Goal: Transaction & Acquisition: Purchase product/service

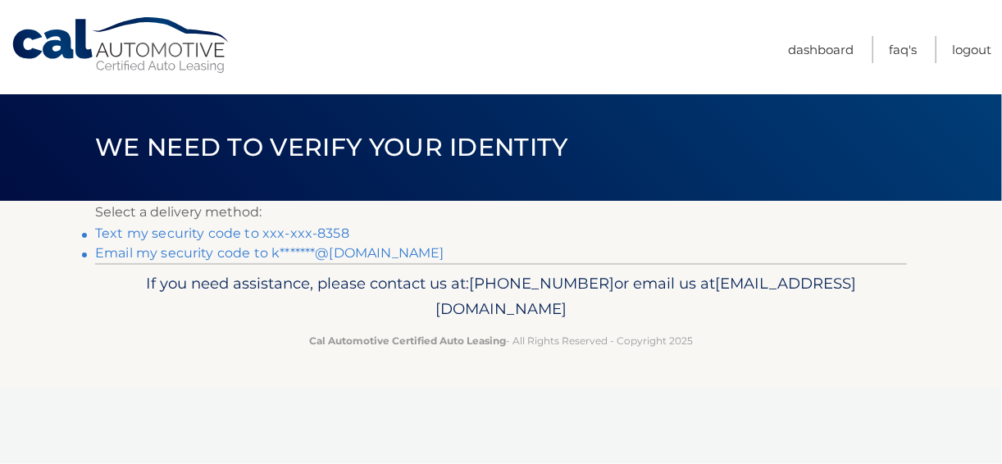
click at [201, 235] on link "Text my security code to xxx-xxx-8358" at bounding box center [222, 234] width 254 height 16
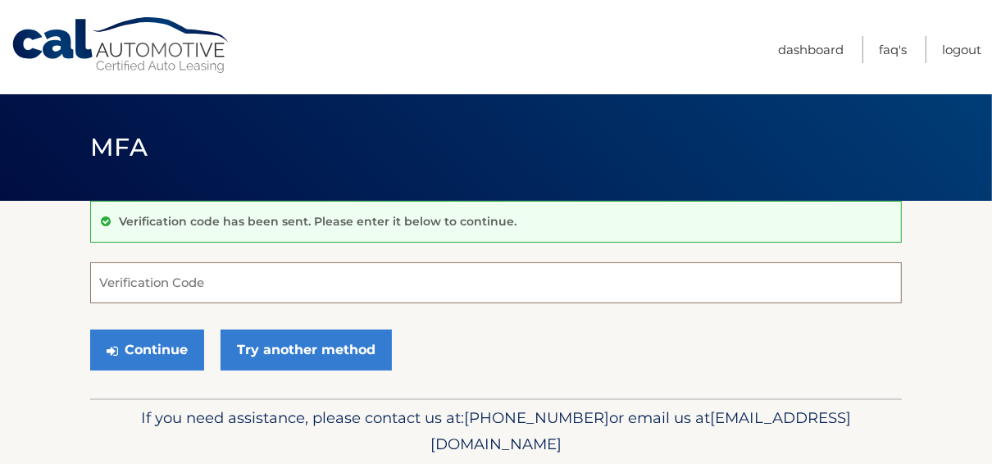
click at [208, 289] on input "Verification Code" at bounding box center [496, 282] width 812 height 41
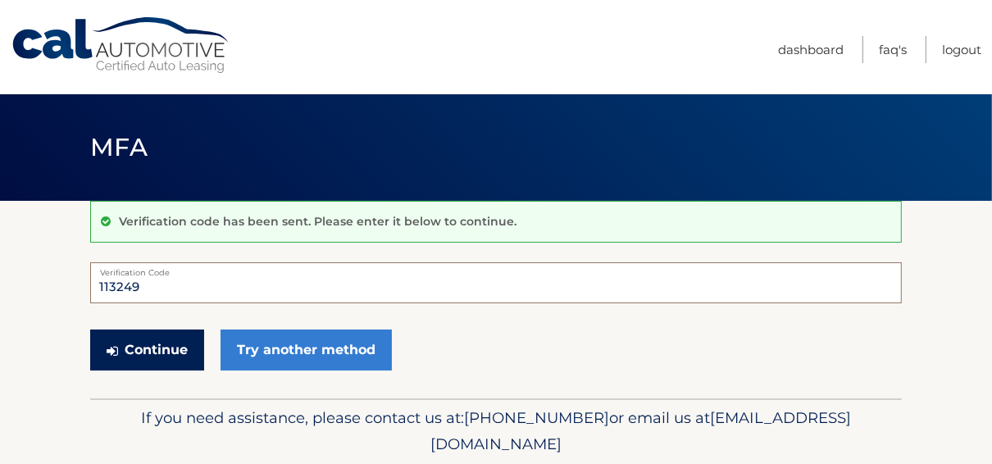
type input "113249"
click at [141, 344] on button "Continue" at bounding box center [147, 350] width 114 height 41
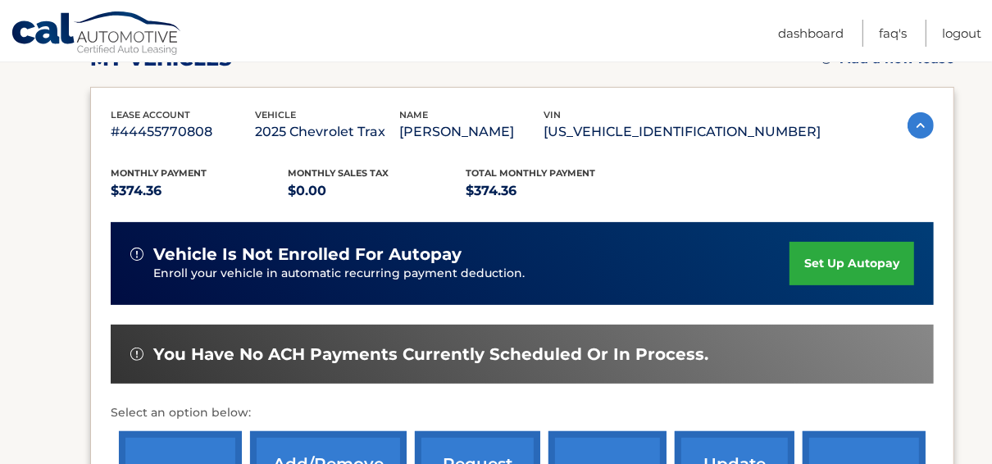
scroll to position [395, 0]
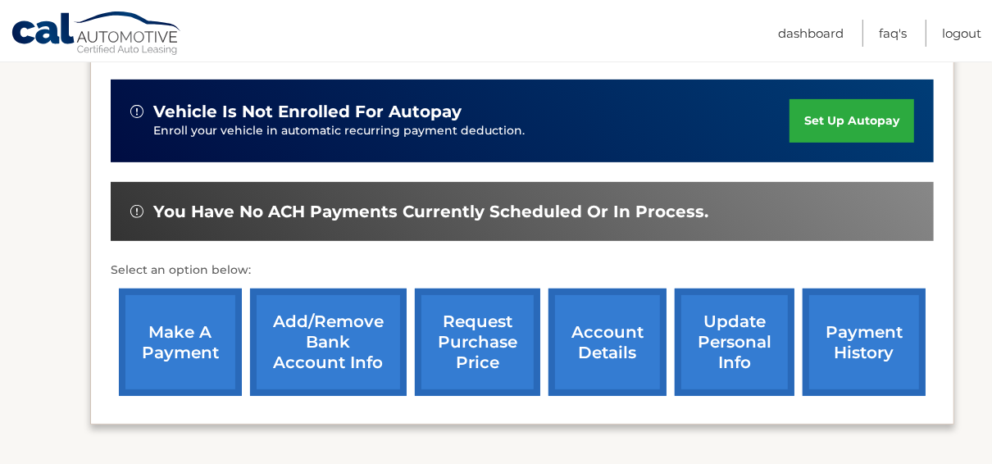
click at [182, 316] on link "make a payment" at bounding box center [180, 342] width 123 height 107
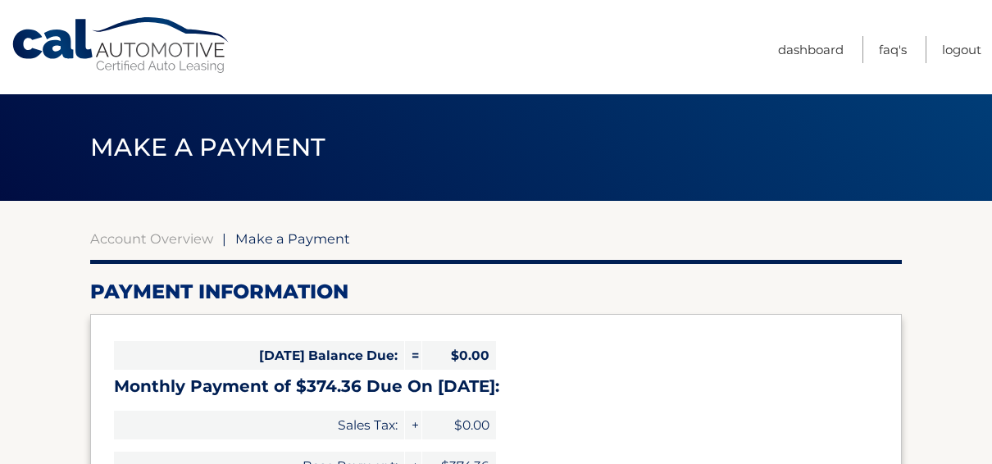
select select "ZmFlNWNmZDgtZTAwNS00ZjE4LWE3YzMtYjFjNDI3OGVkZTc2"
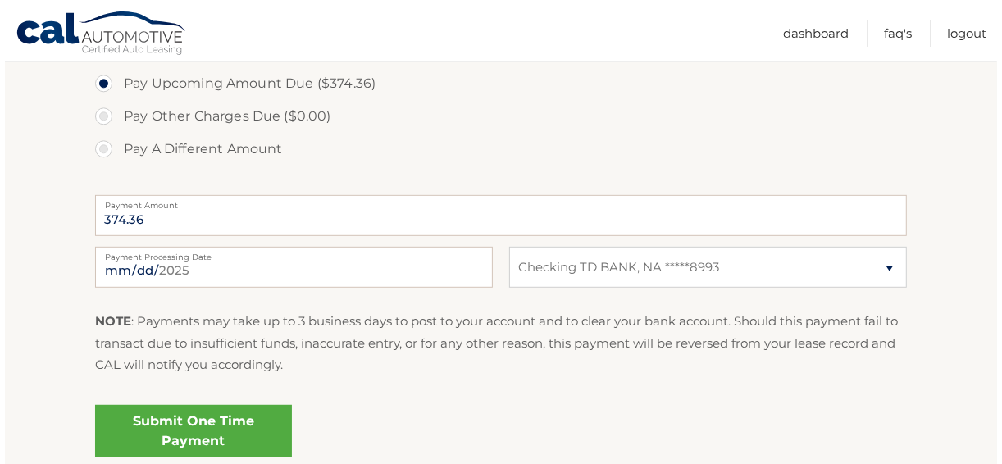
scroll to position [590, 0]
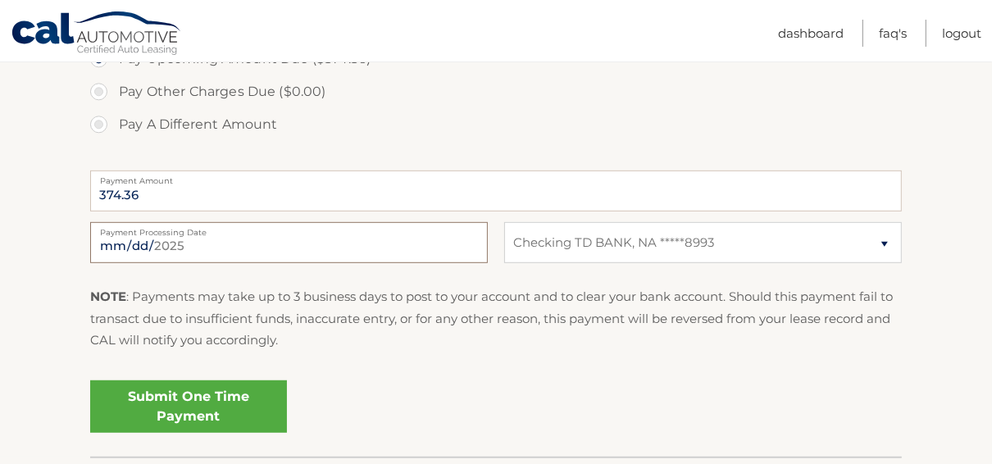
click at [194, 241] on input "2025-09-15" at bounding box center [289, 242] width 398 height 41
type input "2025-09-20"
click at [173, 408] on link "Submit One Time Payment" at bounding box center [188, 406] width 197 height 52
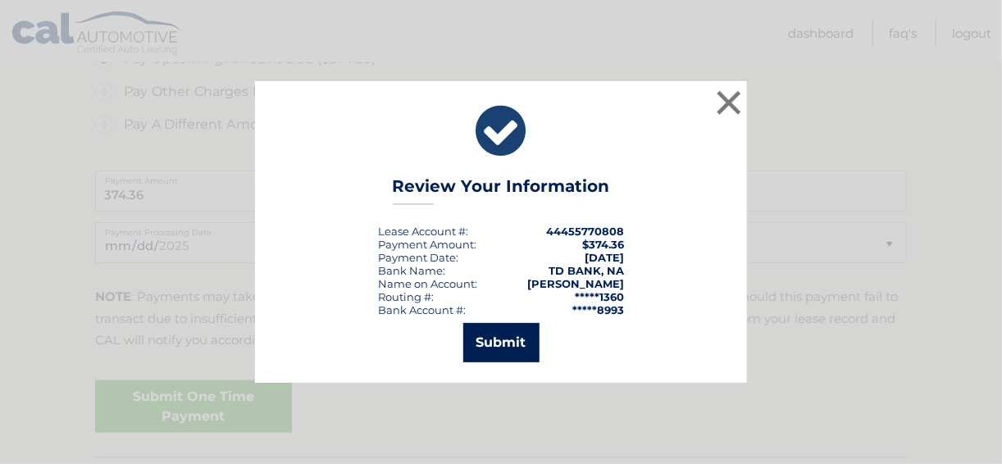
click at [501, 341] on button "Submit" at bounding box center [501, 342] width 76 height 39
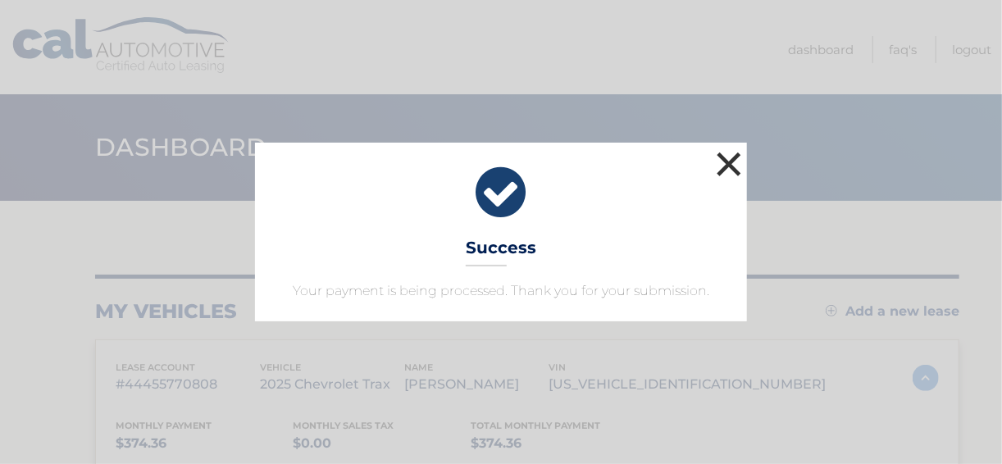
click at [727, 158] on button "×" at bounding box center [729, 164] width 33 height 33
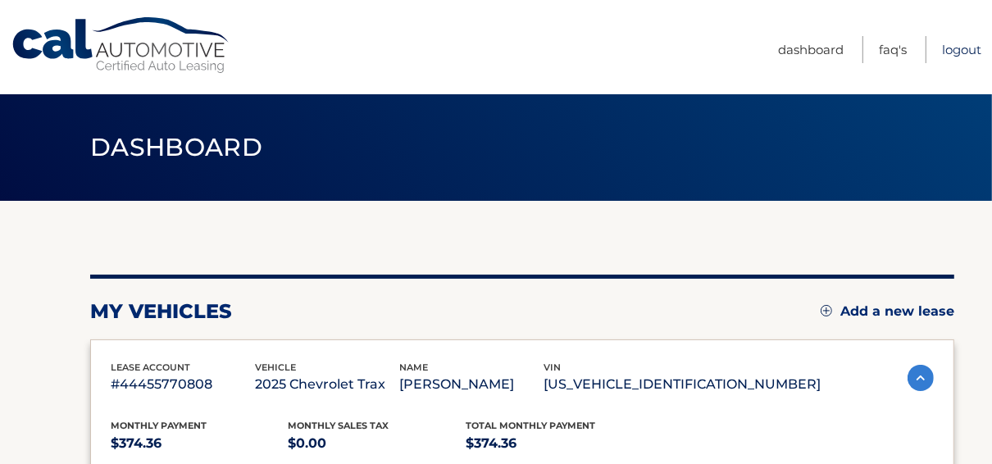
click at [956, 46] on link "Logout" at bounding box center [961, 49] width 39 height 27
